Goal: Information Seeking & Learning: Learn about a topic

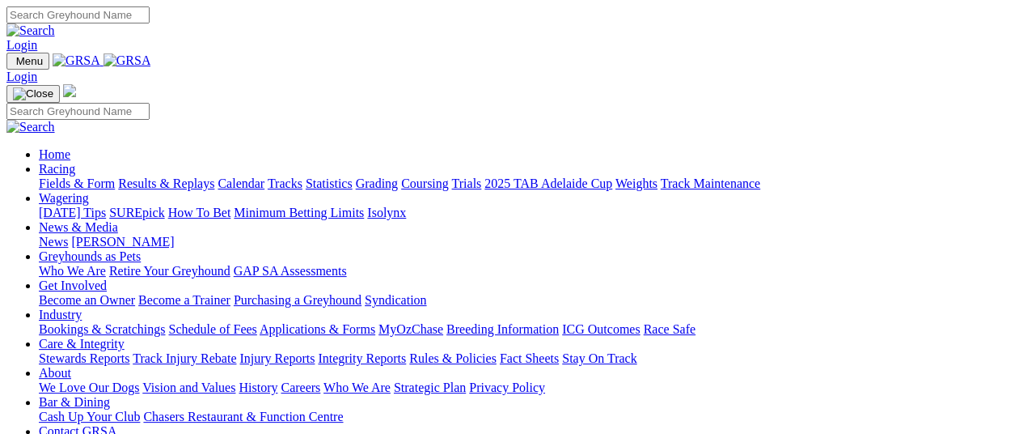
click at [75, 162] on link "Racing" at bounding box center [57, 169] width 36 height 14
click at [77, 176] on link "Fields & Form" at bounding box center [77, 183] width 76 height 14
